Goal: Information Seeking & Learning: Learn about a topic

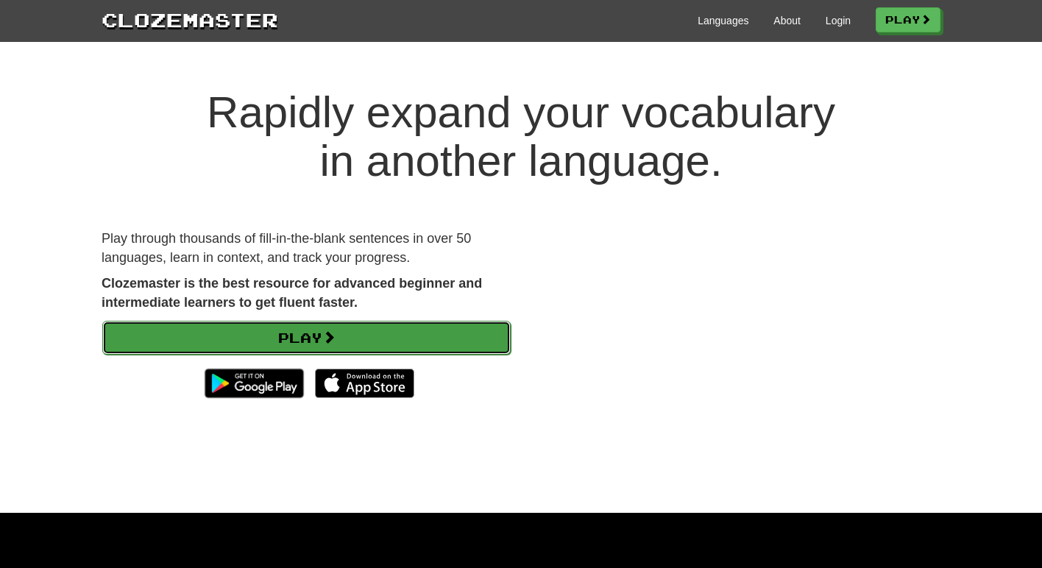
click at [316, 343] on link "Play" at bounding box center [306, 338] width 408 height 34
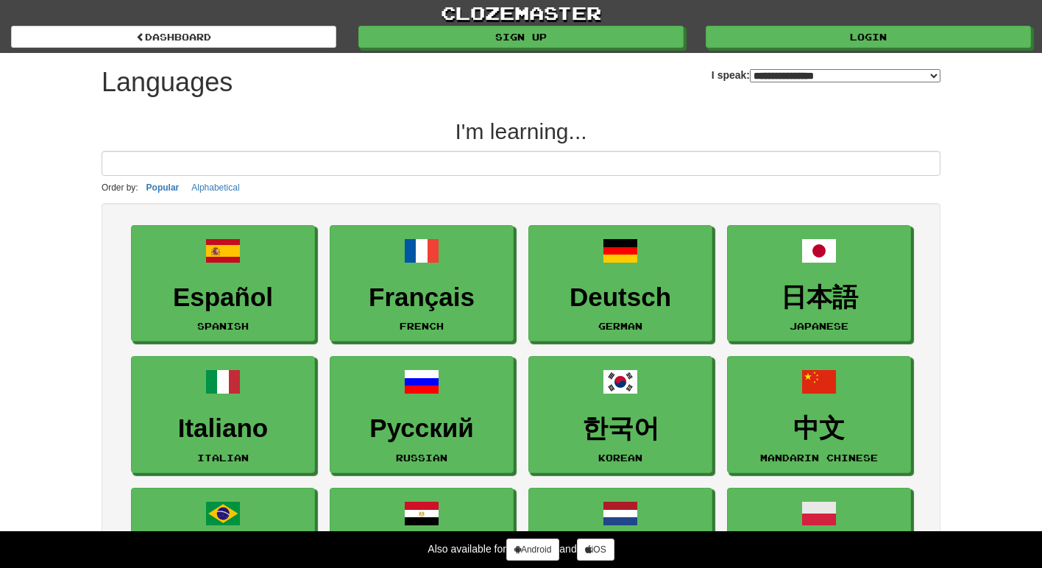
select select "*******"
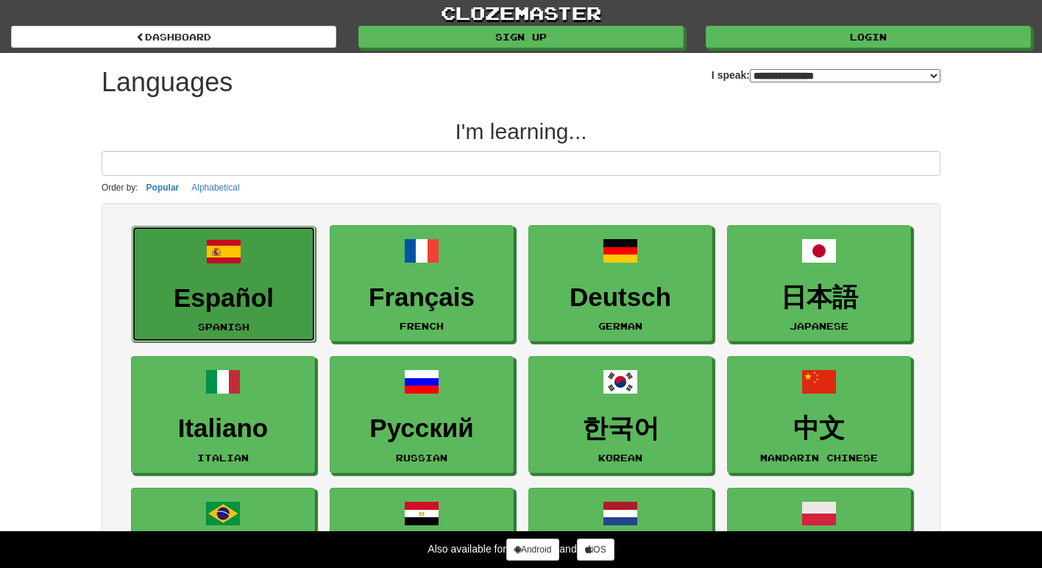
click at [272, 291] on h3 "Español" at bounding box center [224, 298] width 168 height 29
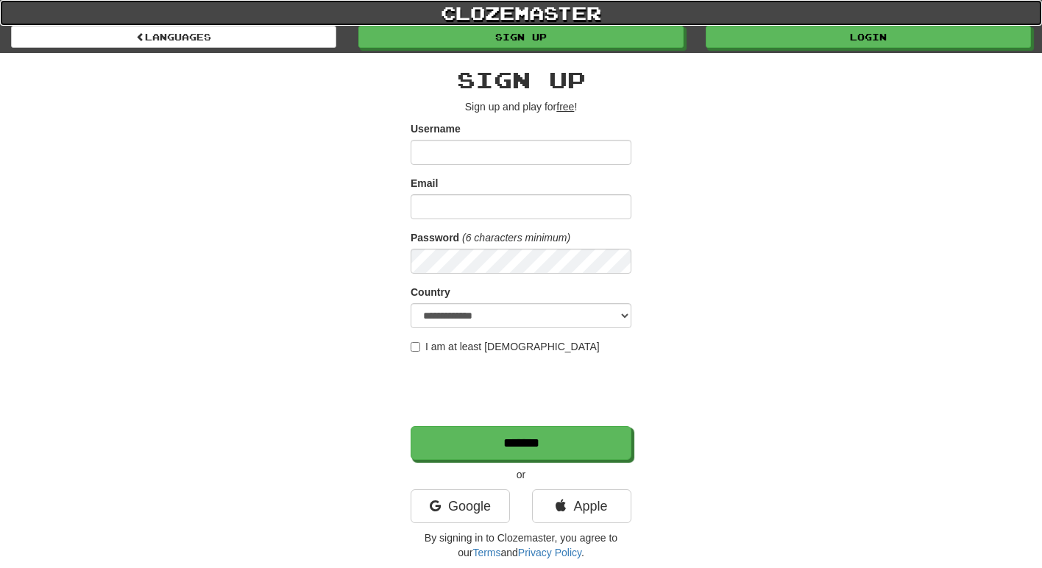
click at [498, 7] on link "clozemaster" at bounding box center [521, 13] width 1042 height 26
